Goal: Task Accomplishment & Management: Manage account settings

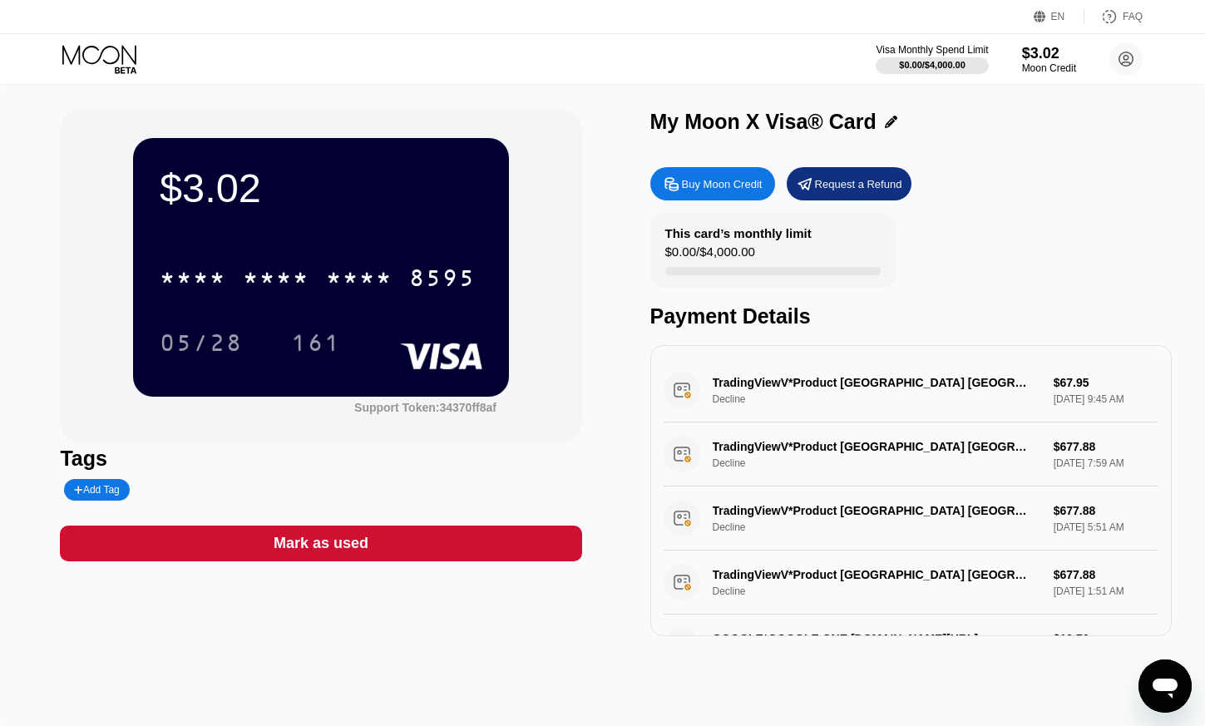
scroll to position [255, 0]
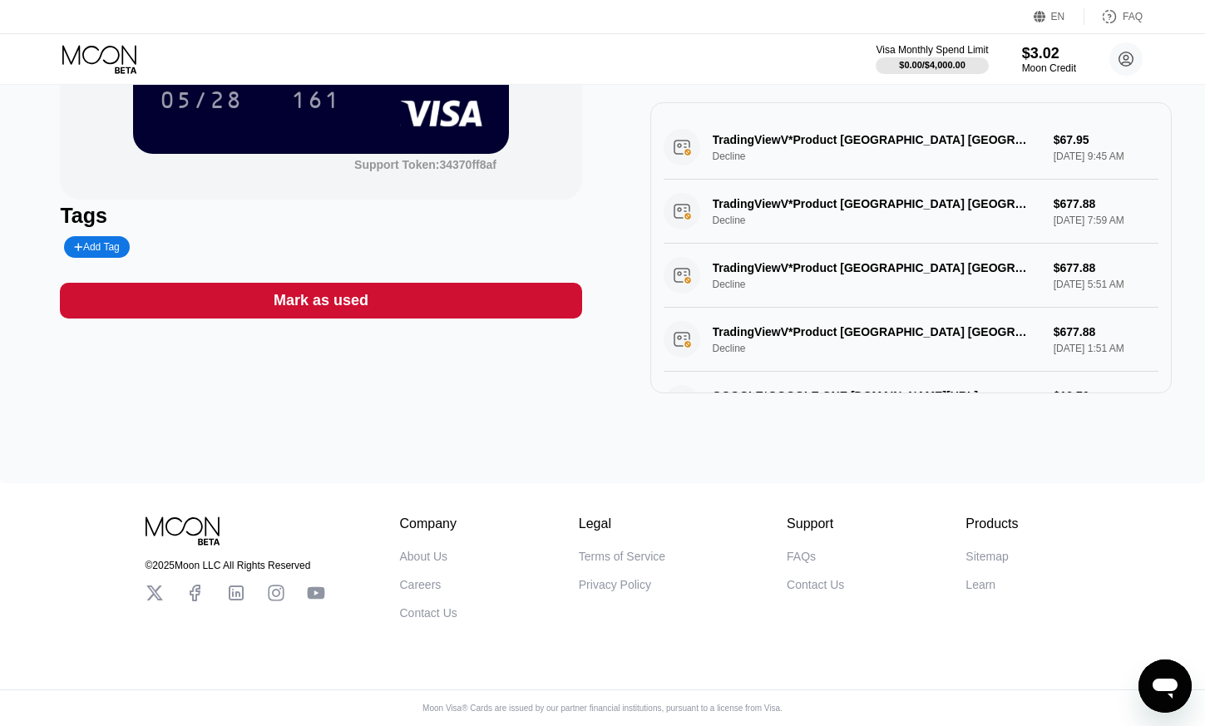
click at [109, 58] on icon at bounding box center [100, 59] width 77 height 29
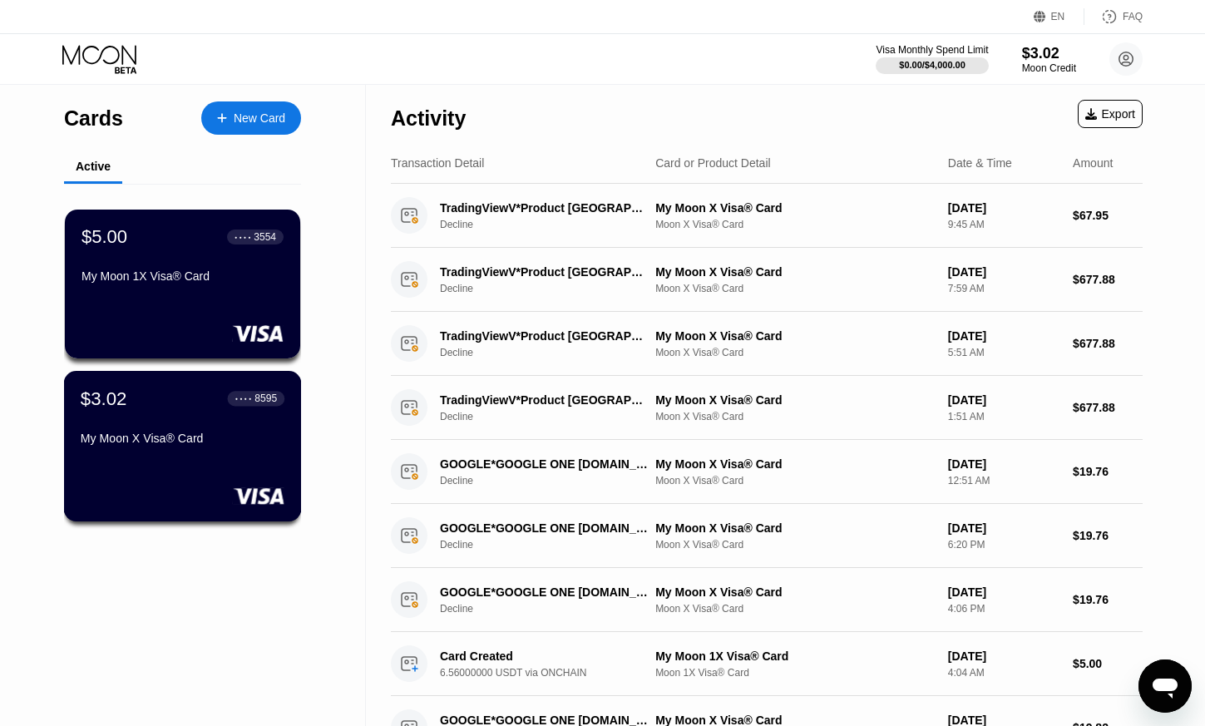
click at [161, 441] on div "My Moon X Visa® Card" at bounding box center [183, 438] width 204 height 13
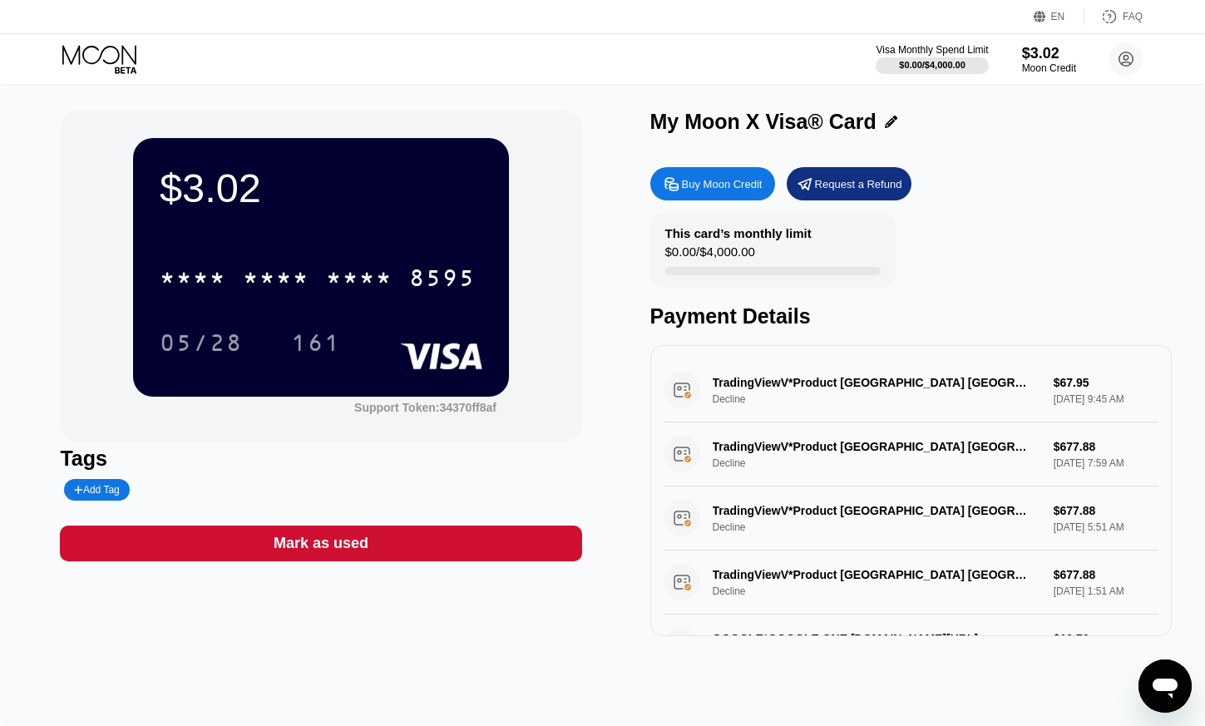
click at [111, 59] on icon at bounding box center [100, 59] width 77 height 29
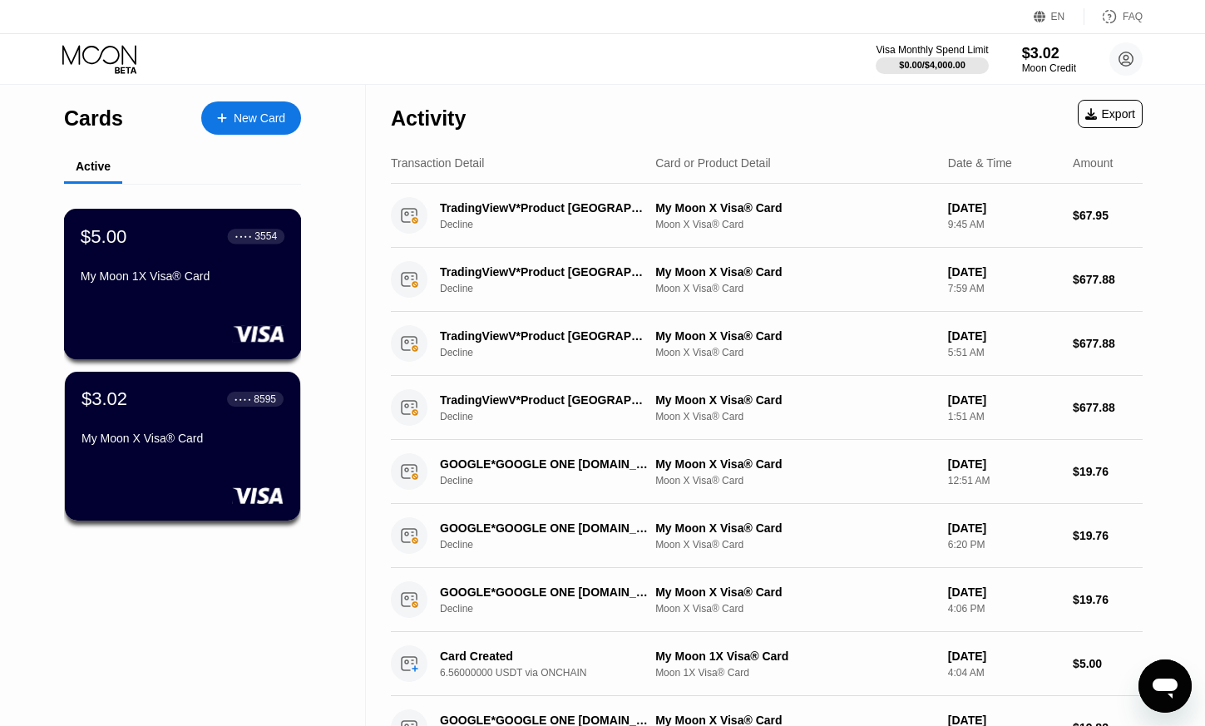
click at [183, 302] on div "$5.00 ● ● ● ● 3554 My Moon 1X Visa® Card" at bounding box center [183, 284] width 238 height 150
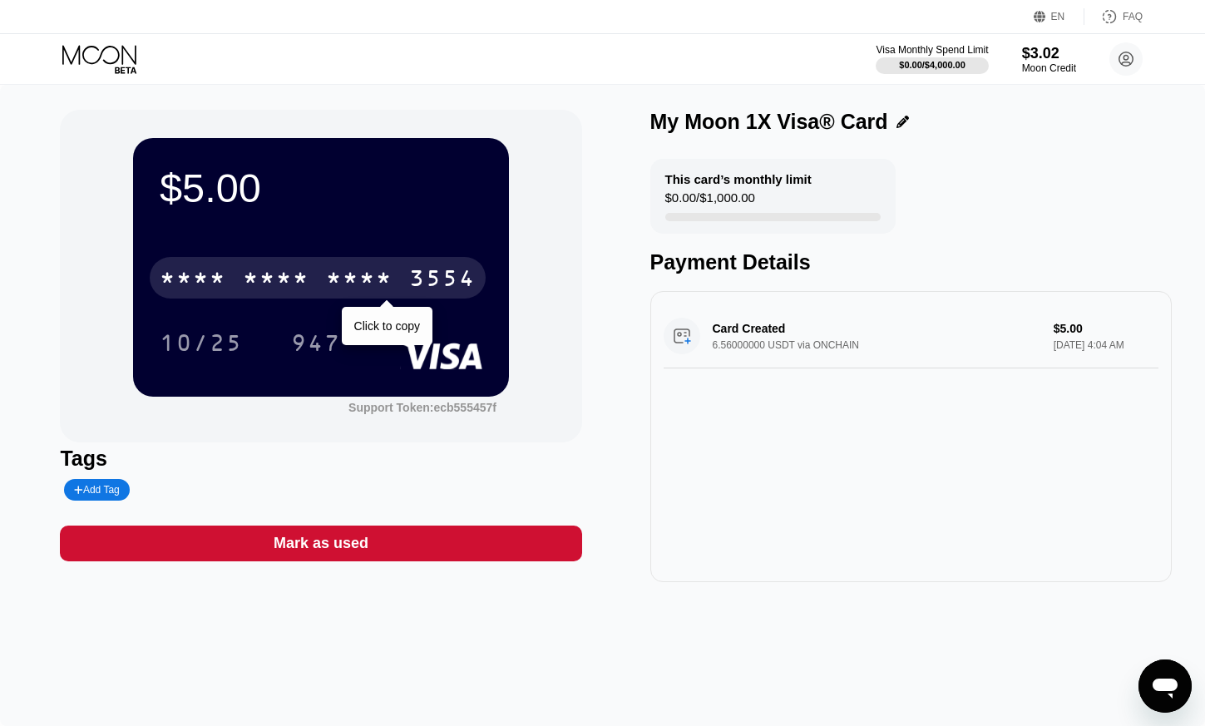
click at [253, 279] on div "* * * *" at bounding box center [276, 280] width 67 height 27
